Goal: Task Accomplishment & Management: Use online tool/utility

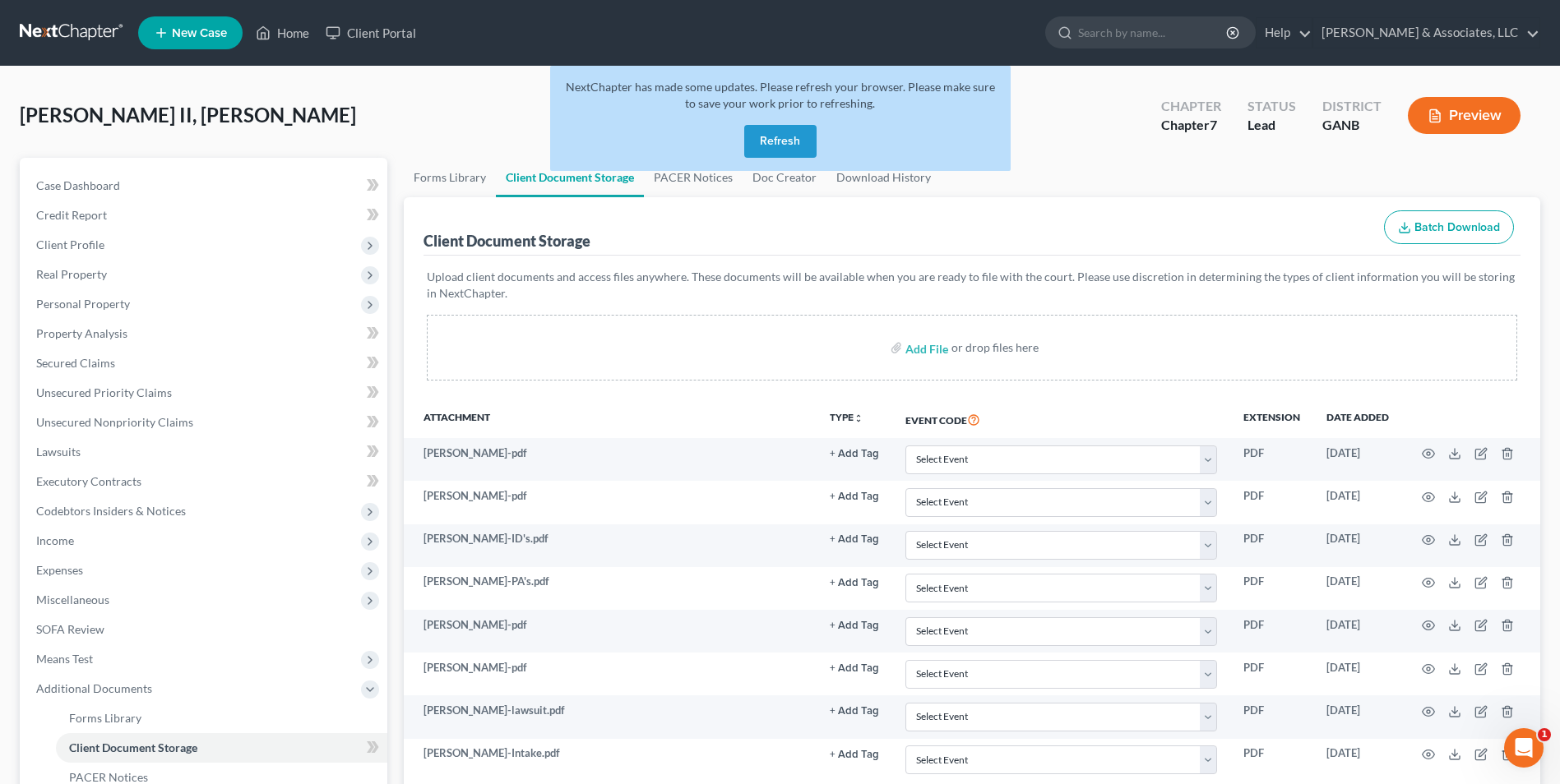
click at [779, 143] on button "Refresh" at bounding box center [780, 142] width 73 height 33
